Goal: Information Seeking & Learning: Learn about a topic

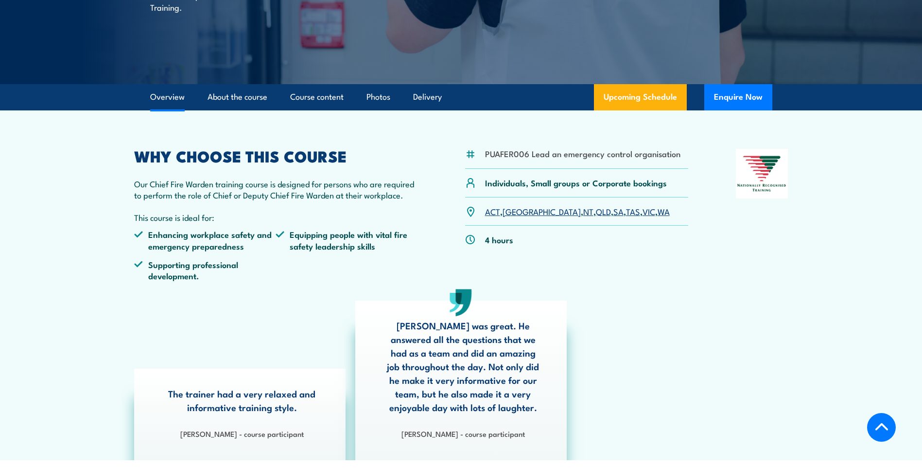
click at [583, 211] on link "NT" at bounding box center [588, 211] width 10 height 12
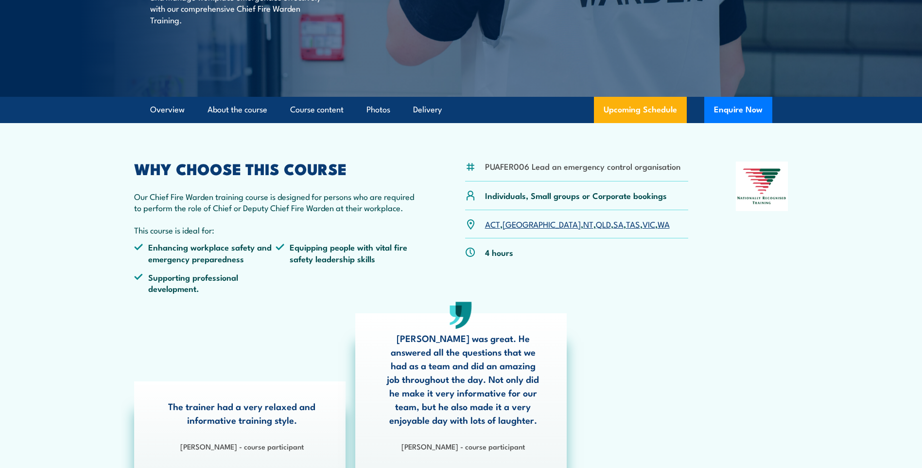
scroll to position [81, 0]
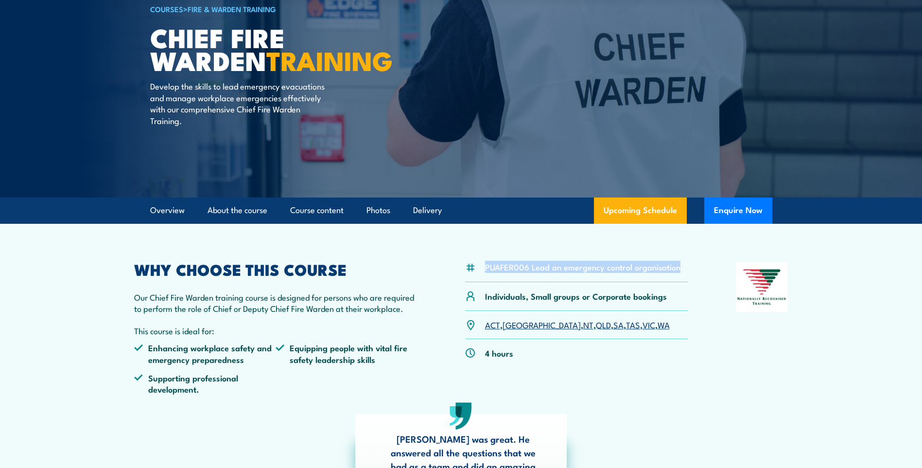
drag, startPoint x: 680, startPoint y: 265, endPoint x: 483, endPoint y: 272, distance: 197.4
click at [483, 272] on div "PUAFER006 Lead an emergency control organisation" at bounding box center [577, 272] width 224 height 20
drag, startPoint x: 483, startPoint y: 272, endPoint x: 501, endPoint y: 270, distance: 17.7
copy li "PUAFER006 Lead an emergency control organisation"
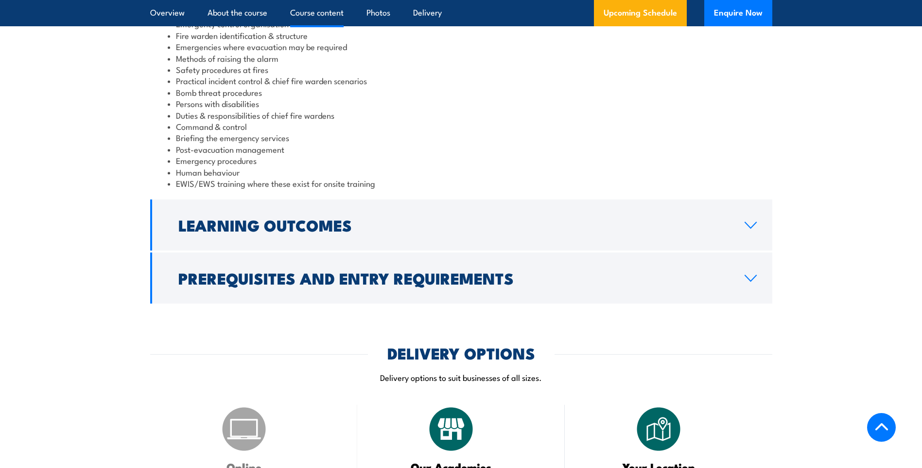
scroll to position [1005, 0]
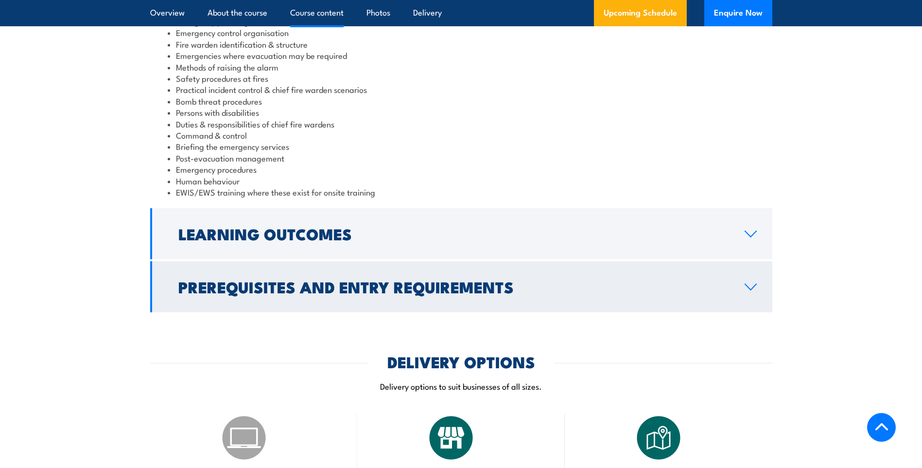
click at [291, 227] on h2 "Learning Outcomes" at bounding box center [453, 233] width 551 height 14
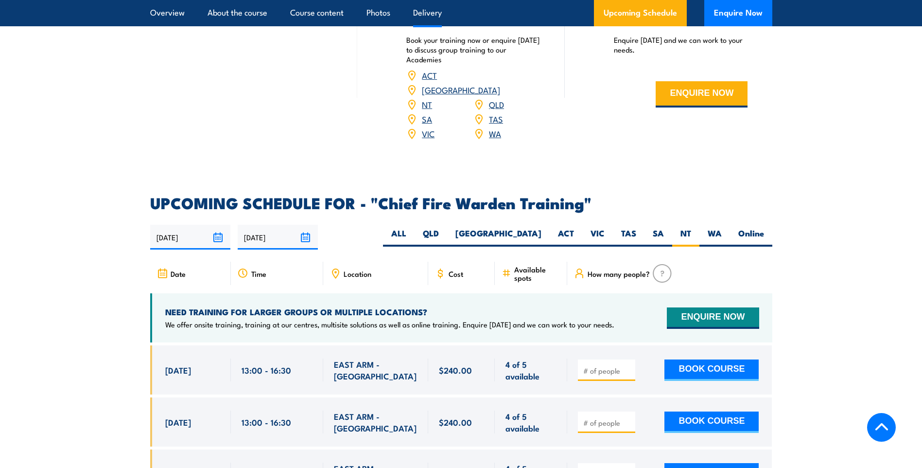
scroll to position [1439, 0]
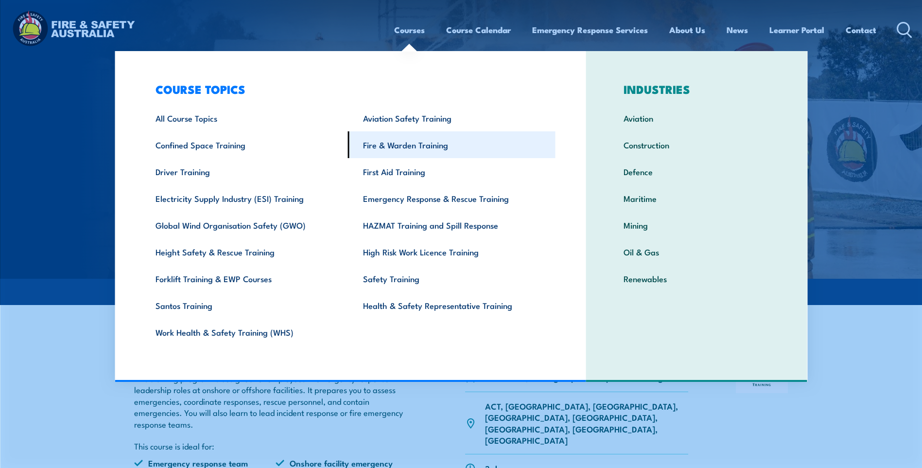
click at [388, 144] on link "Fire & Warden Training" at bounding box center [452, 144] width 208 height 27
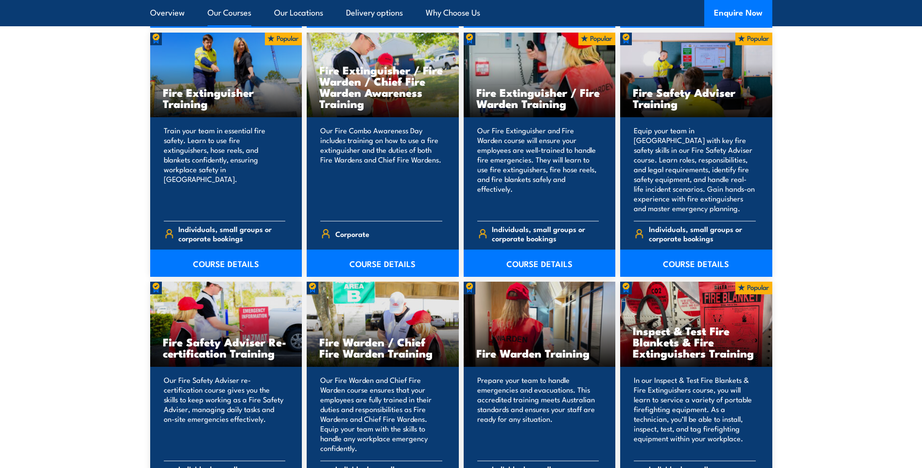
scroll to position [1166, 0]
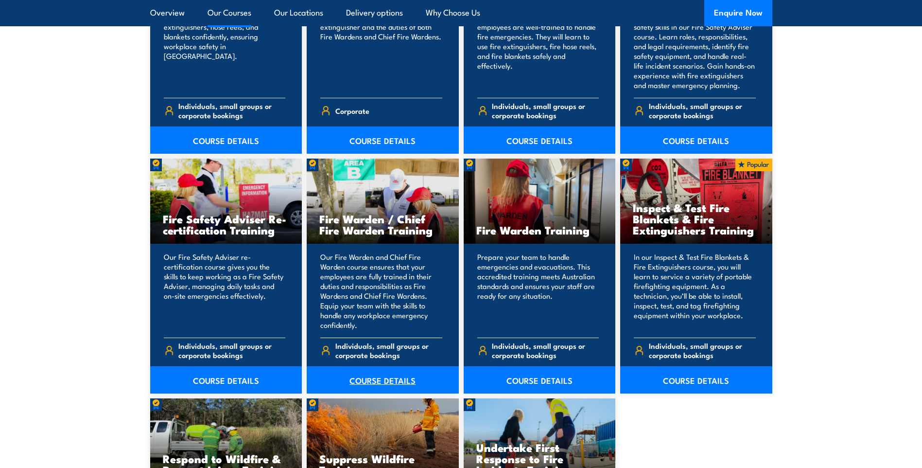
click at [373, 381] on link "COURSE DETAILS" at bounding box center [383, 379] width 152 height 27
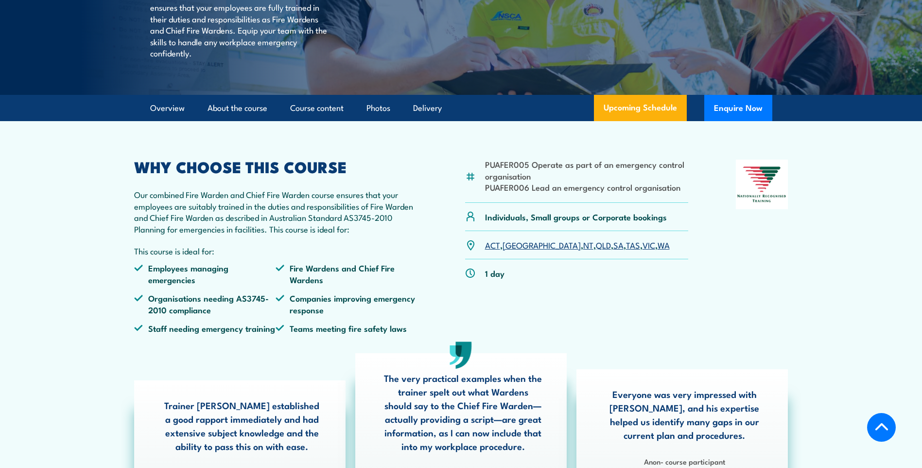
scroll to position [194, 0]
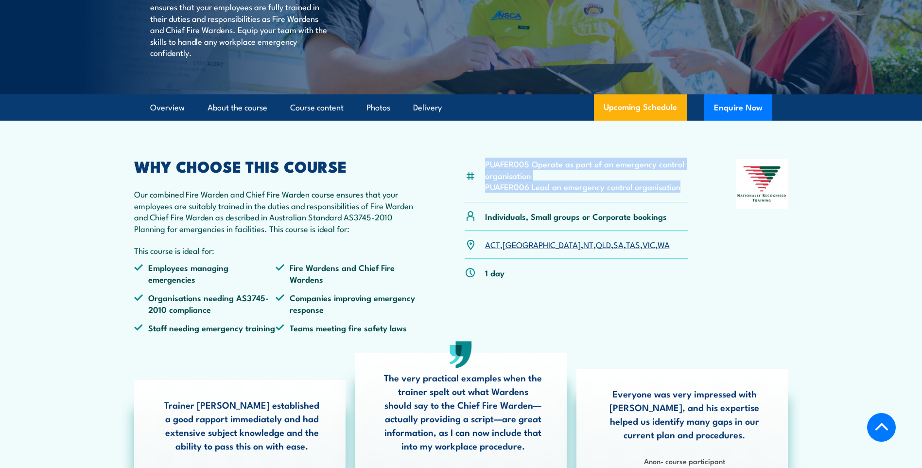
drag, startPoint x: 685, startPoint y: 208, endPoint x: 479, endPoint y: 192, distance: 206.6
click at [479, 192] on div "PUAFER005 Operate as part of an emergency control organisation PUAFER006 Lead a…" at bounding box center [577, 180] width 224 height 43
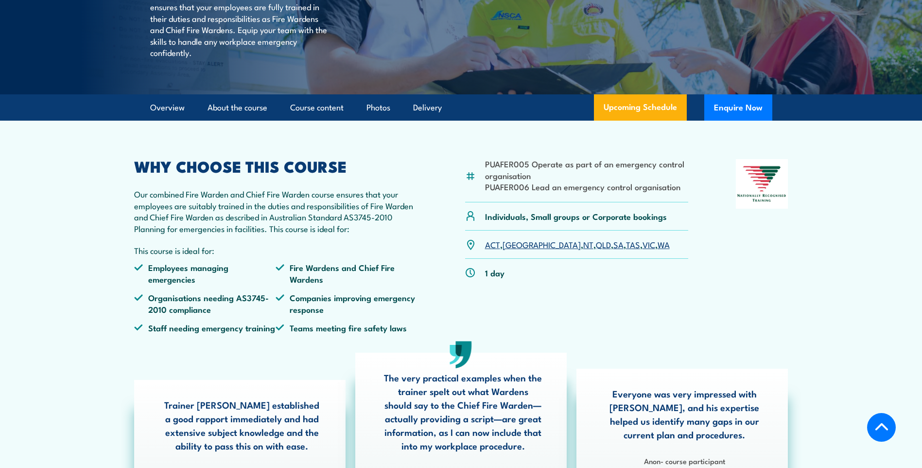
click at [711, 243] on div "PUAFER005 Operate as part of an emergency control organisation PUAFER006 Lead a…" at bounding box center [461, 249] width 654 height 181
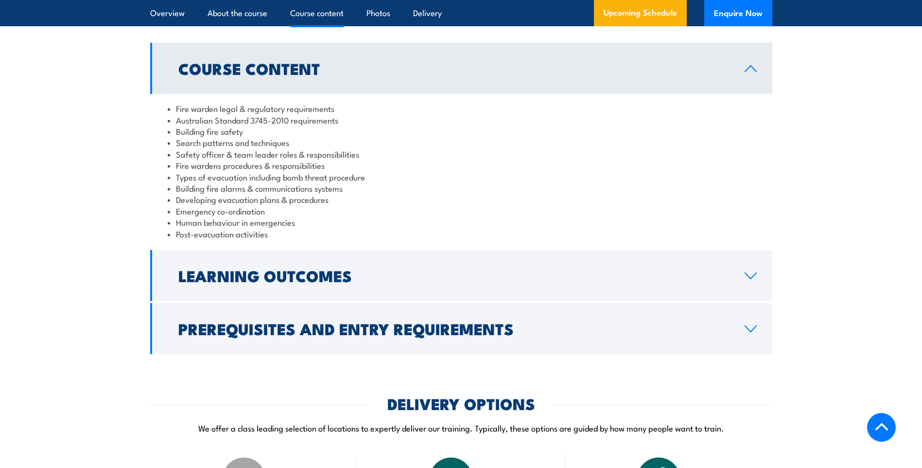
scroll to position [1021, 0]
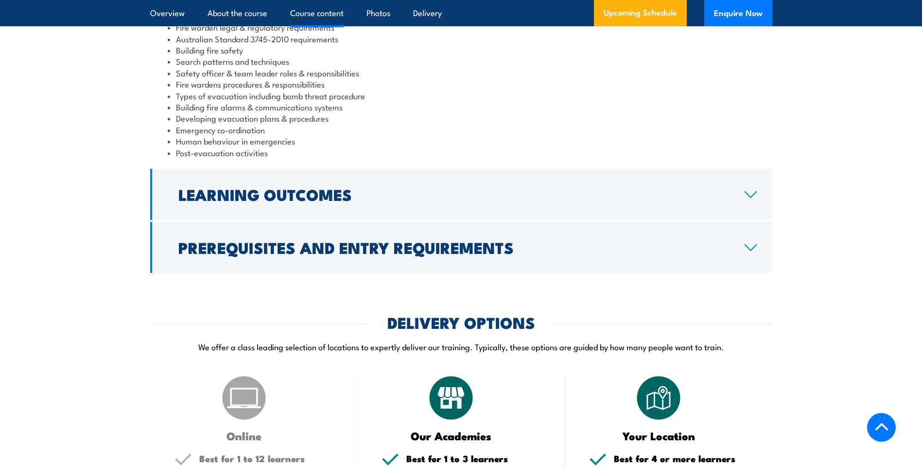
click at [491, 254] on h2 "Prerequisites and Entry Requirements" at bounding box center [453, 247] width 551 height 14
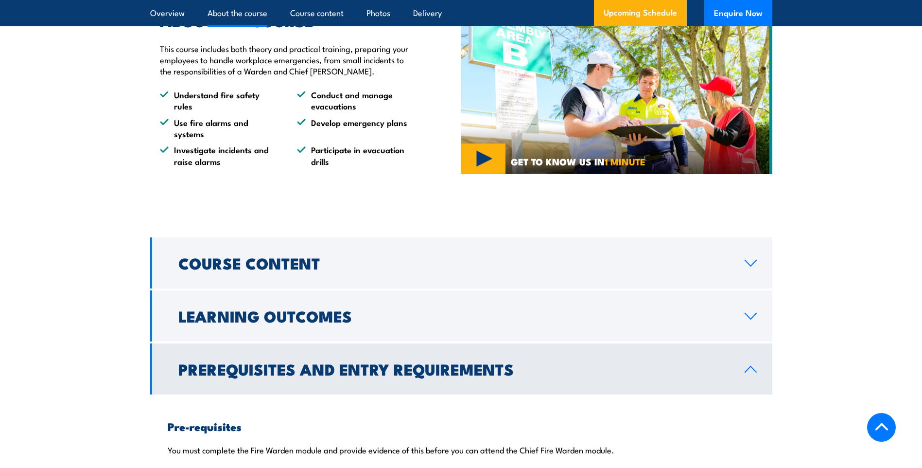
scroll to position [729, 0]
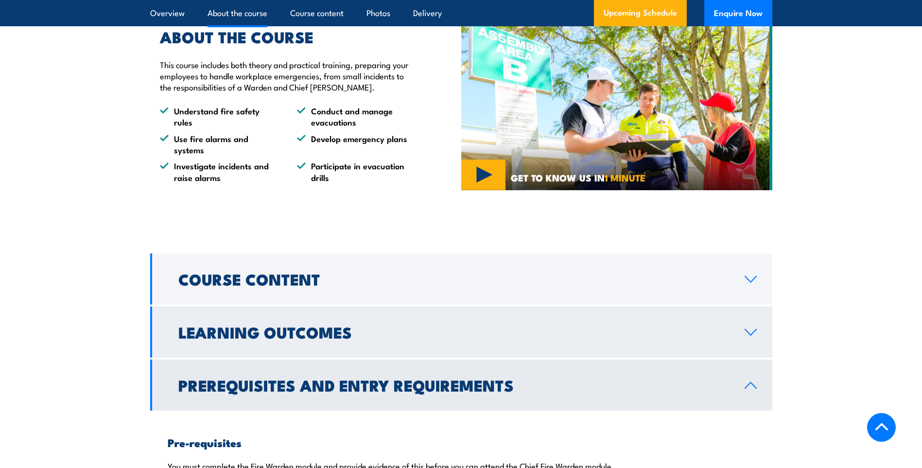
click at [278, 338] on h2 "Learning Outcomes" at bounding box center [453, 332] width 551 height 14
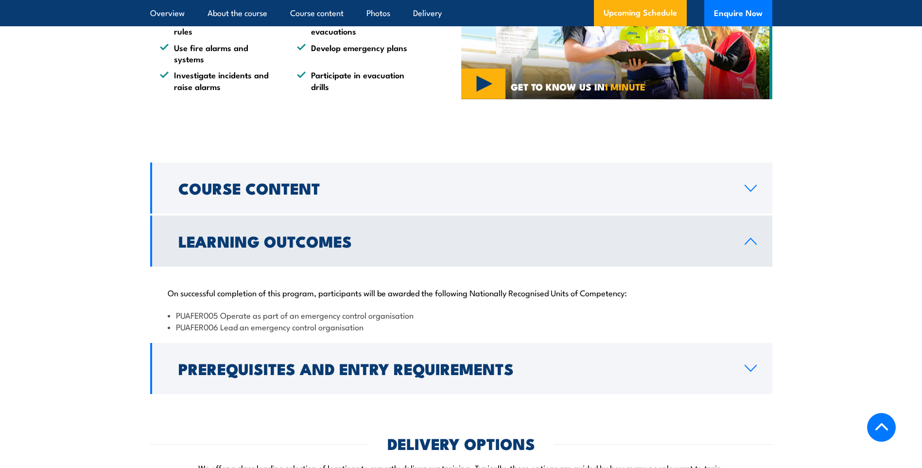
scroll to position [875, 0]
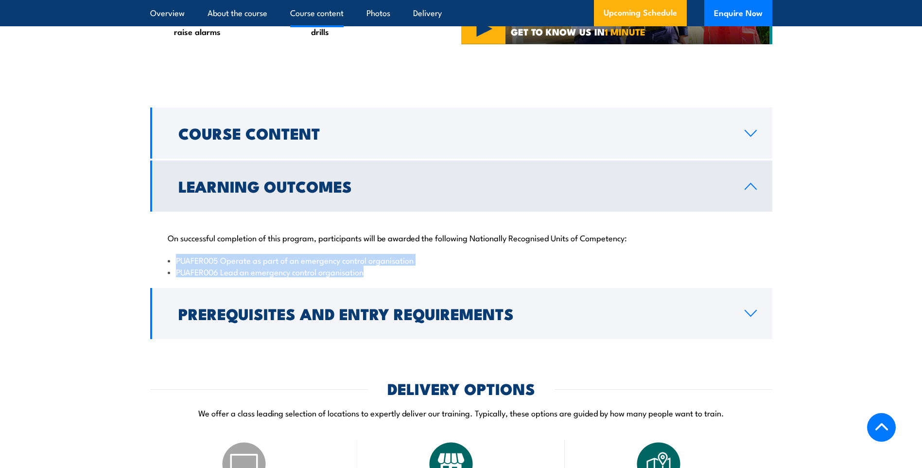
drag, startPoint x: 371, startPoint y: 285, endPoint x: 139, endPoint y: 274, distance: 232.6
click at [139, 274] on section "Course Content Fire warden legal & regulatory requirements Australian Standard …" at bounding box center [461, 222] width 922 height 231
click at [428, 277] on li "PUAFER006 Lead an emergency control organisation" at bounding box center [461, 271] width 587 height 11
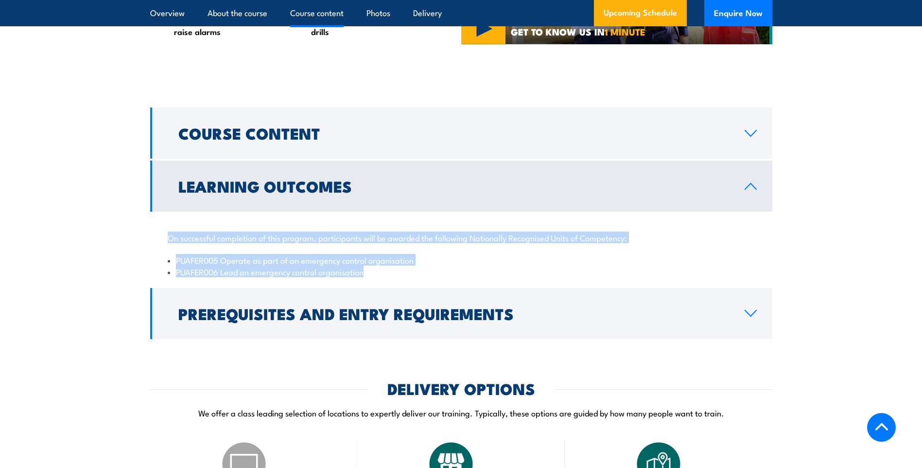
drag, startPoint x: 168, startPoint y: 248, endPoint x: 396, endPoint y: 283, distance: 230.6
click at [396, 283] on div "On successful completion of this program, participants will be awarded the foll…" at bounding box center [461, 248] width 622 height 74
copy div "On successful completion of this program, participants will be awarded the foll…"
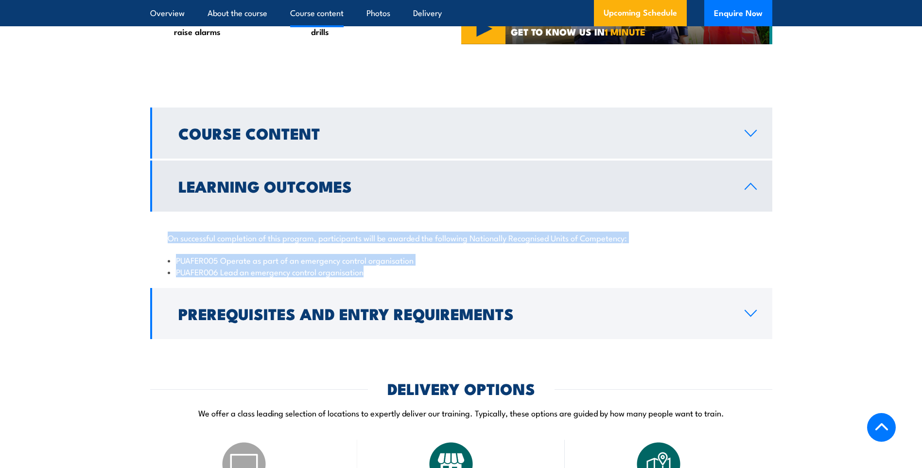
click at [434, 139] on h2 "Course Content" at bounding box center [453, 133] width 551 height 14
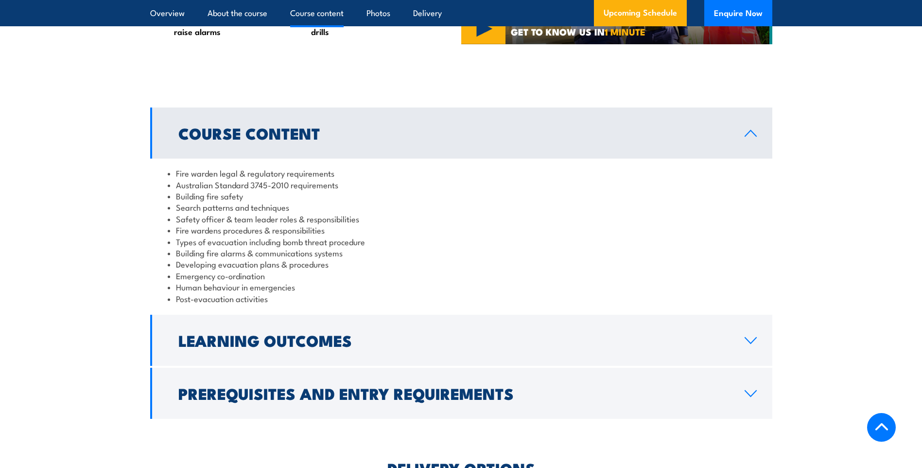
click at [249, 158] on link "Course Content" at bounding box center [461, 132] width 622 height 51
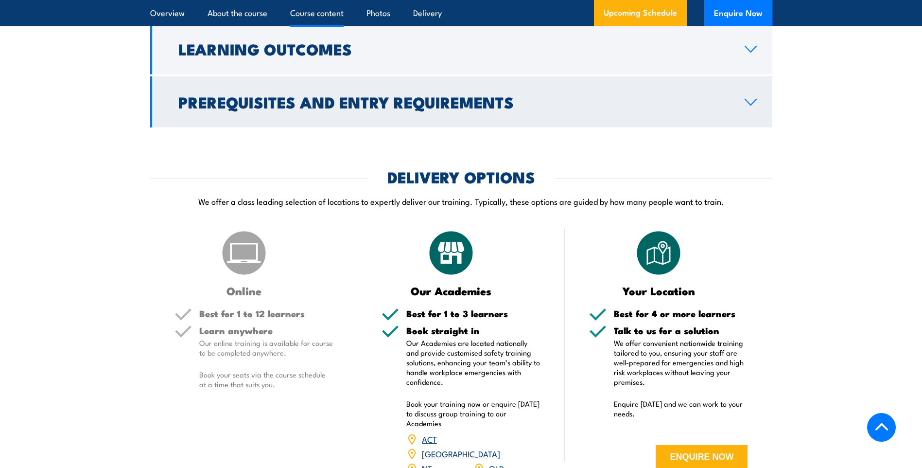
scroll to position [923, 0]
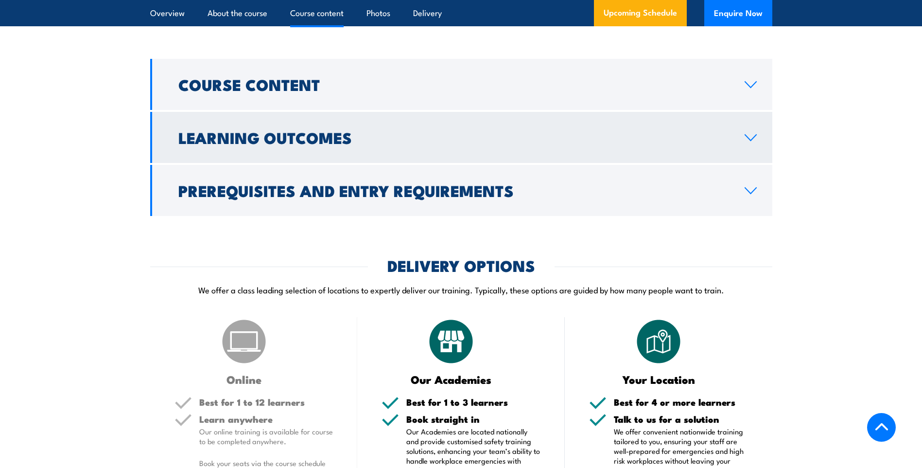
click at [271, 144] on h2 "Learning Outcomes" at bounding box center [453, 137] width 551 height 14
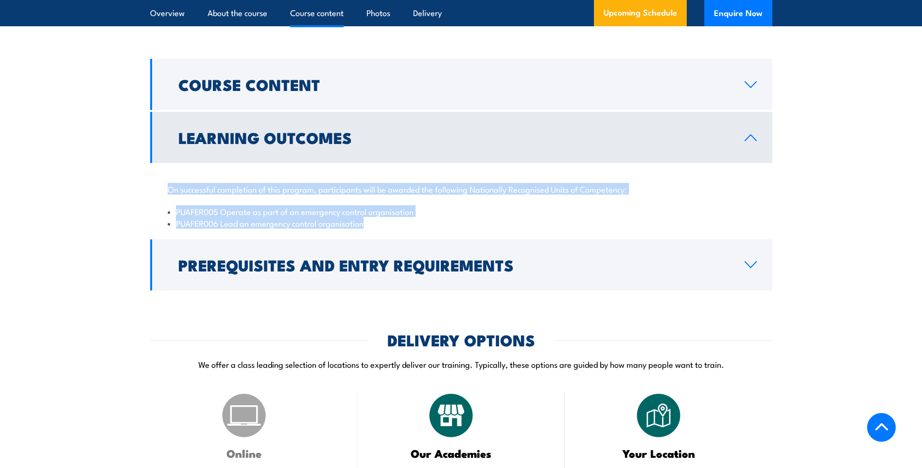
click at [459, 228] on li "PUAFER006 Lead an emergency control organisation" at bounding box center [461, 222] width 587 height 11
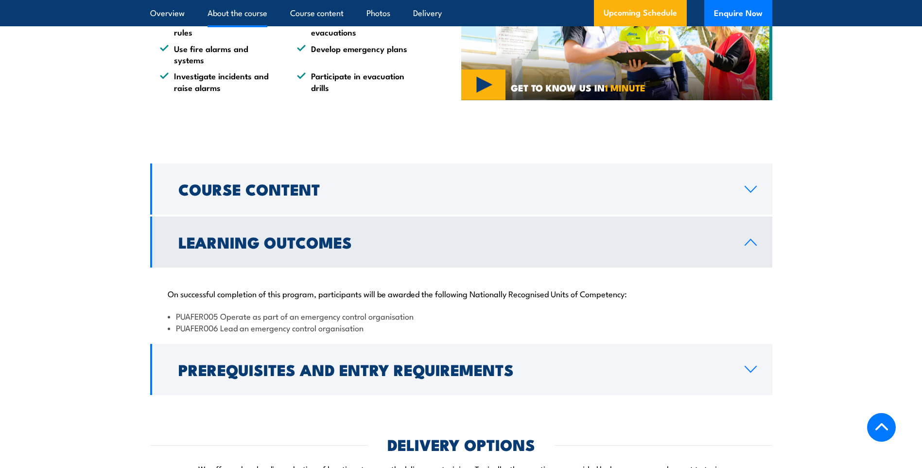
scroll to position [826, 0]
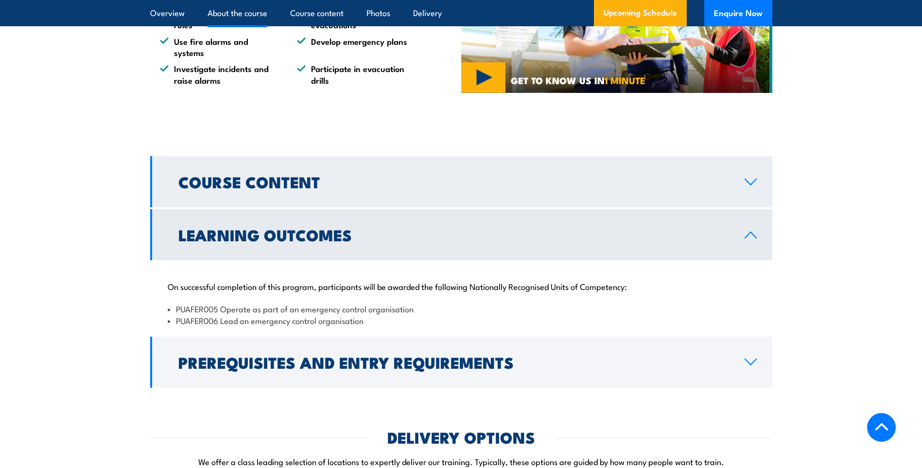
click at [238, 188] on h2 "Course Content" at bounding box center [453, 181] width 551 height 14
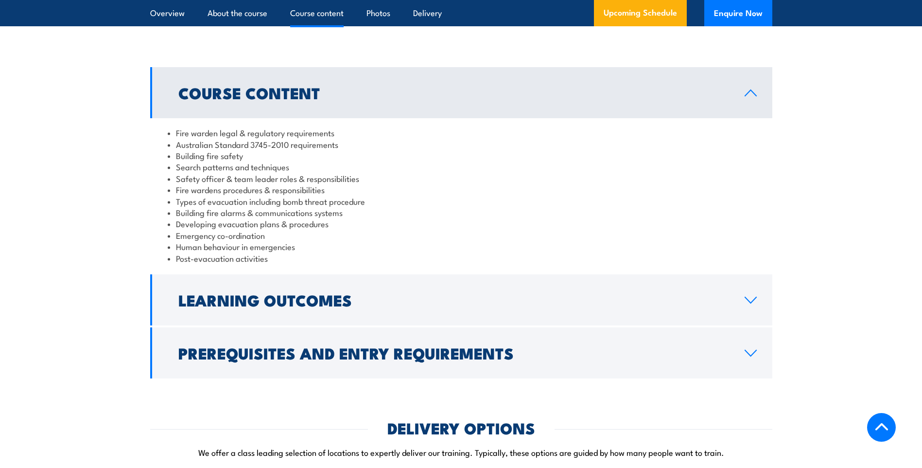
scroll to position [1069, 0]
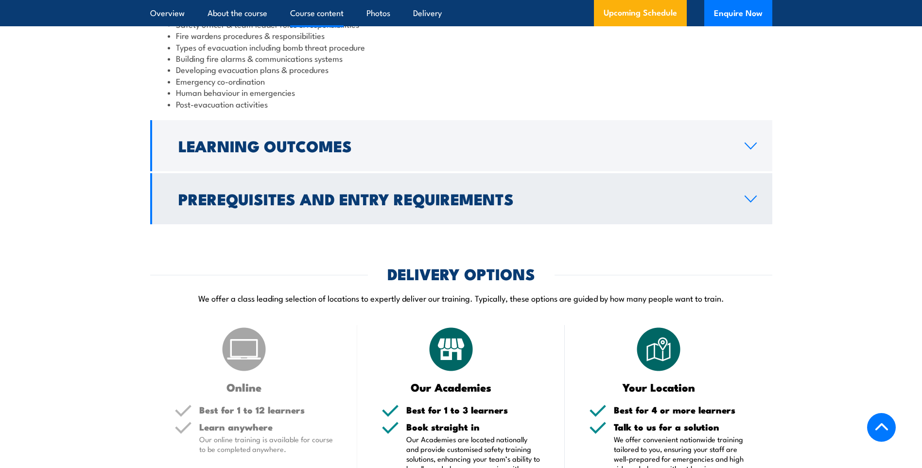
click at [265, 205] on h2 "Prerequisites and Entry Requirements" at bounding box center [453, 198] width 551 height 14
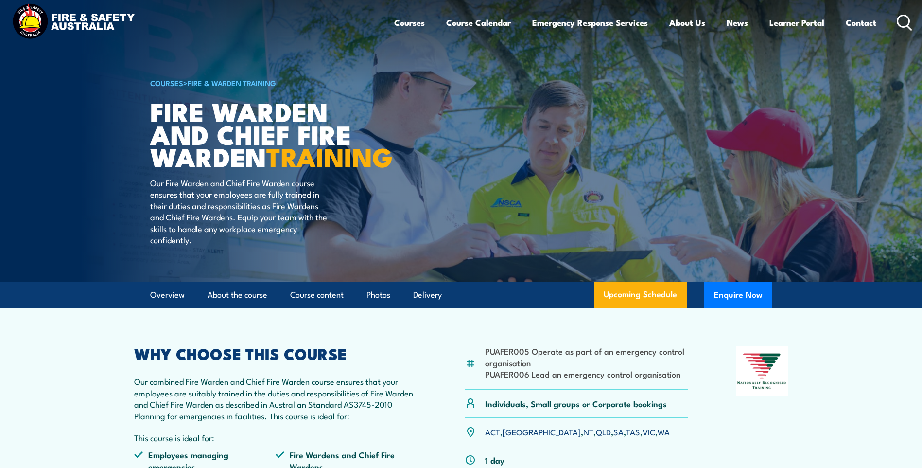
scroll to position [0, 0]
